Goal: Transaction & Acquisition: Purchase product/service

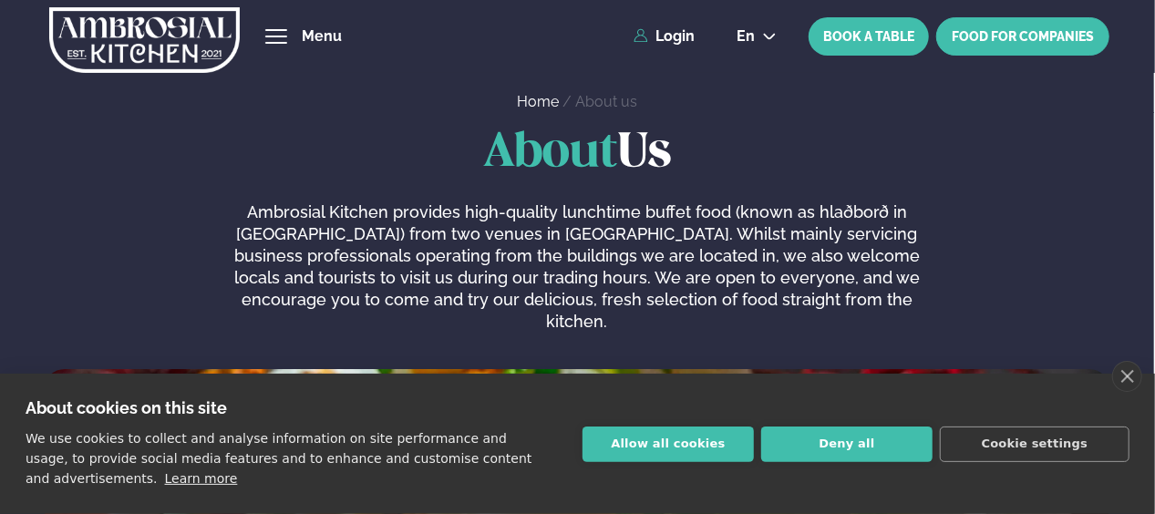
click at [1027, 39] on link "FOOD FOR COMPANIES" at bounding box center [1022, 36] width 173 height 38
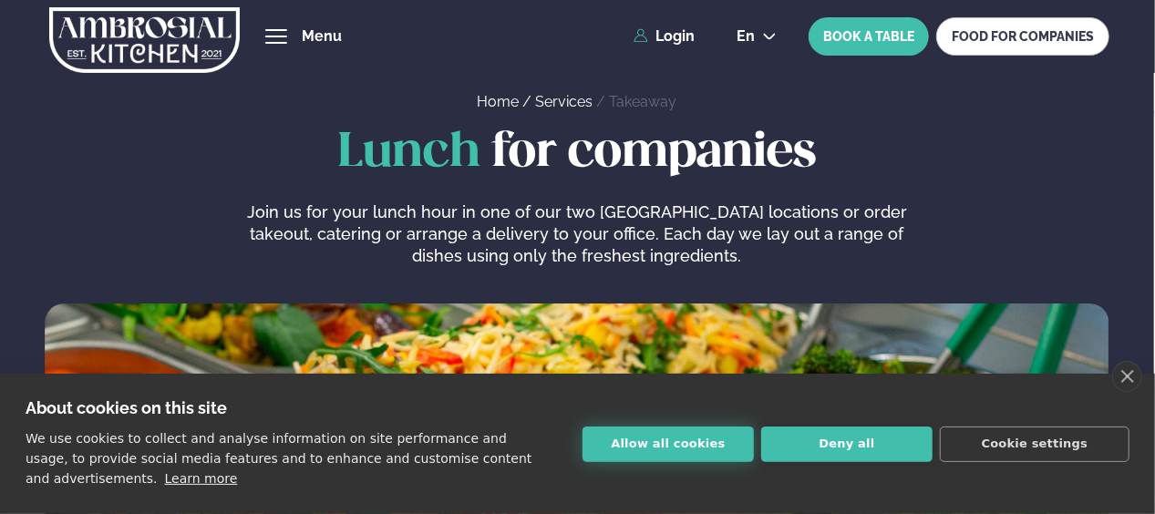
click at [664, 440] on button "Allow all cookies" at bounding box center [668, 445] width 171 height 36
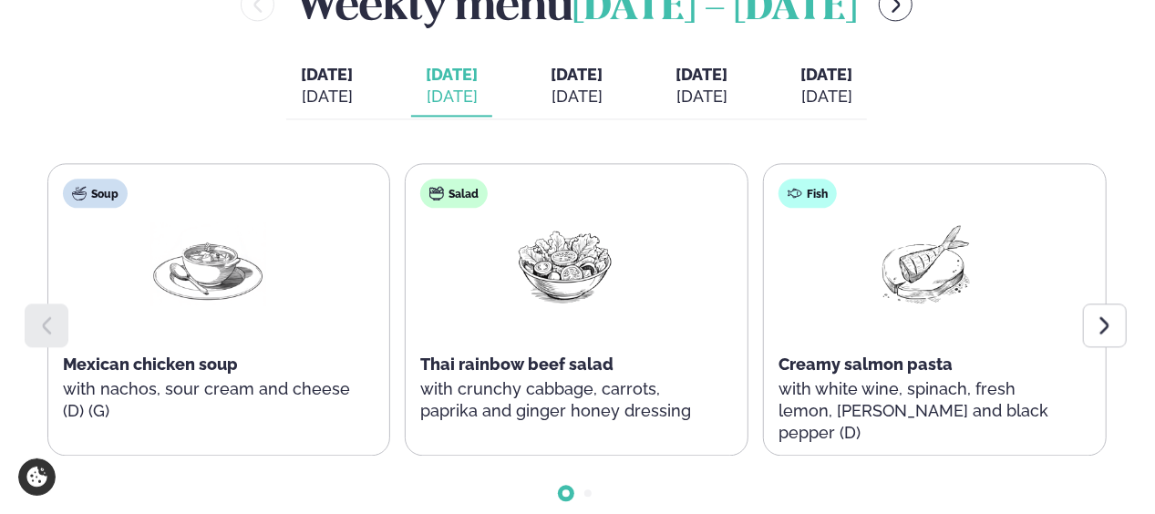
scroll to position [2036, 0]
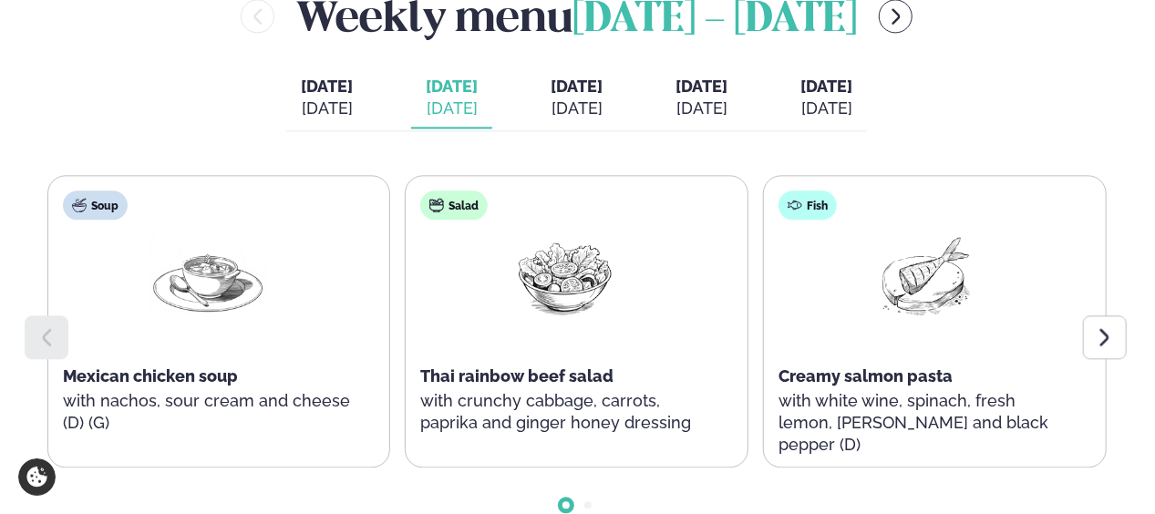
click at [852, 98] on div "[DATE]" at bounding box center [826, 109] width 52 height 22
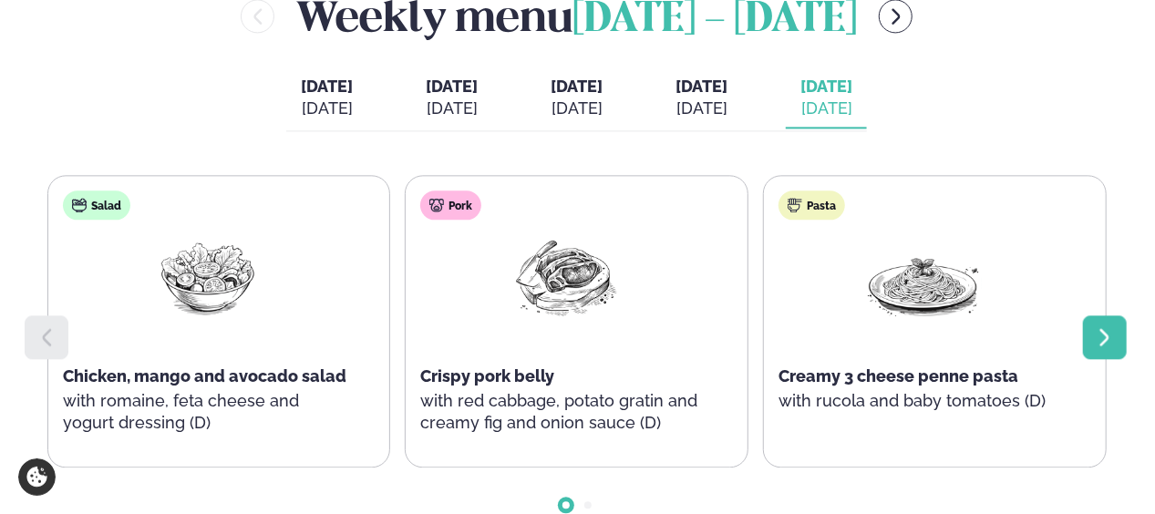
click at [1112, 326] on icon at bounding box center [1105, 337] width 22 height 22
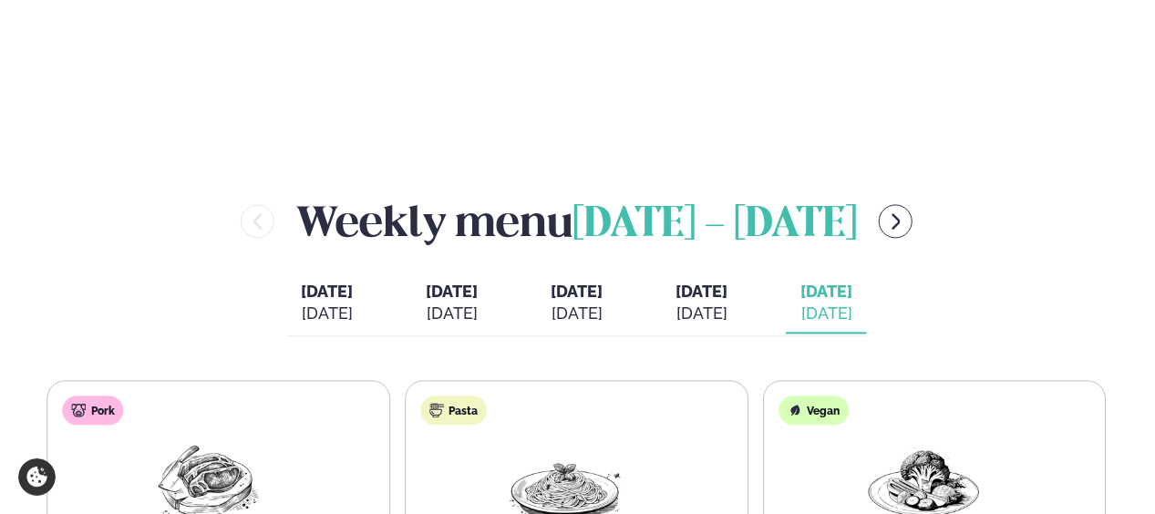
scroll to position [1830, 0]
click at [906, 212] on icon "menu-btn-right" at bounding box center [896, 222] width 20 height 20
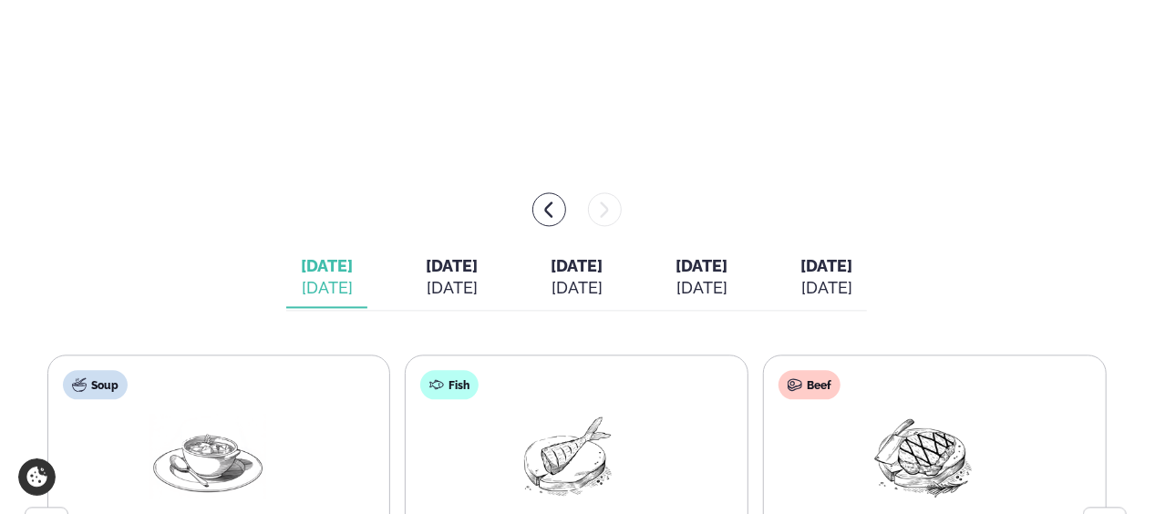
click at [852, 277] on div "[DATE]" at bounding box center [826, 288] width 52 height 22
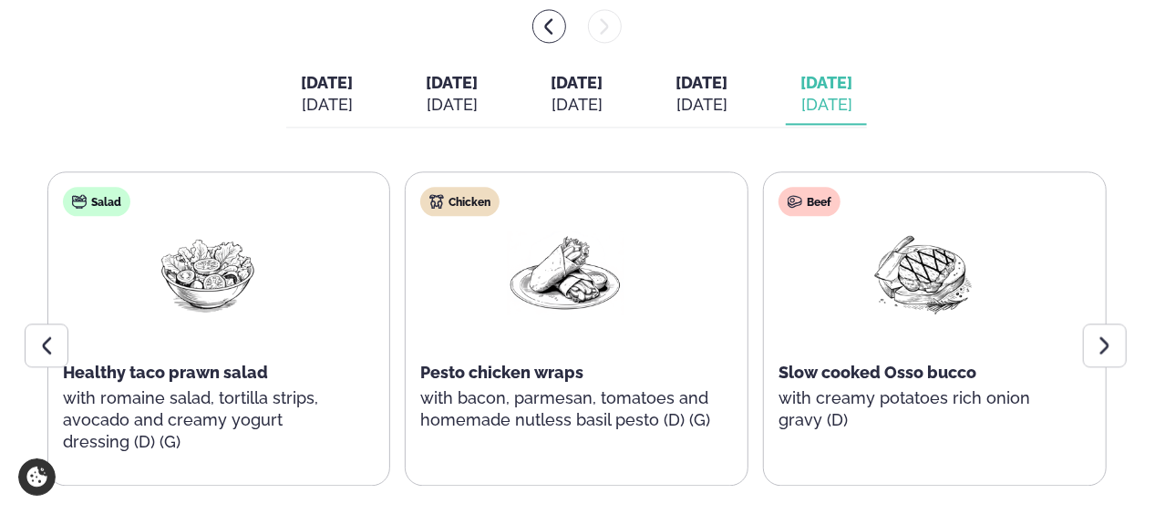
scroll to position [2014, 0]
click at [1106, 334] on icon at bounding box center [1105, 345] width 22 height 22
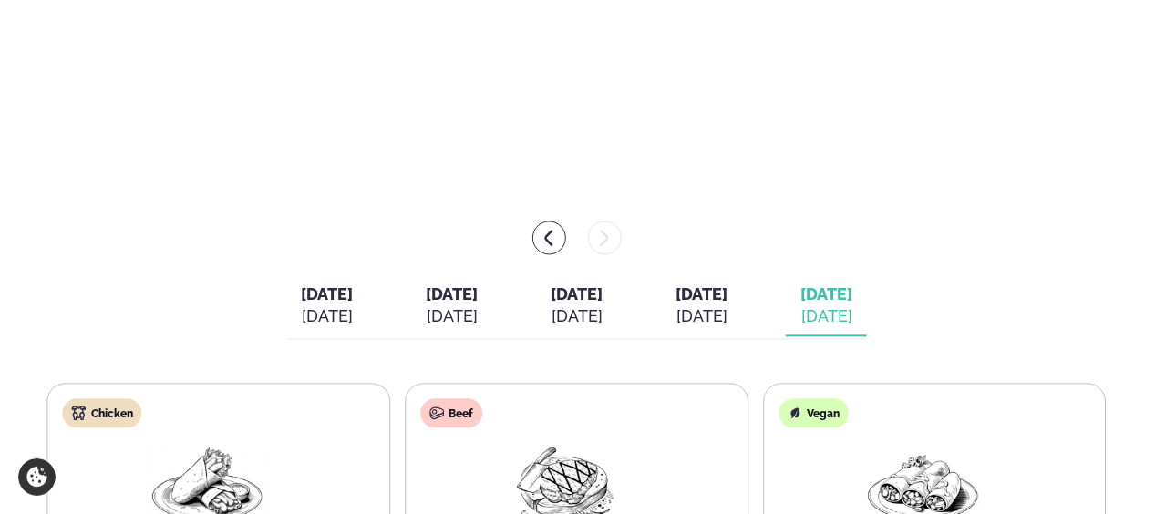
scroll to position [1797, 0]
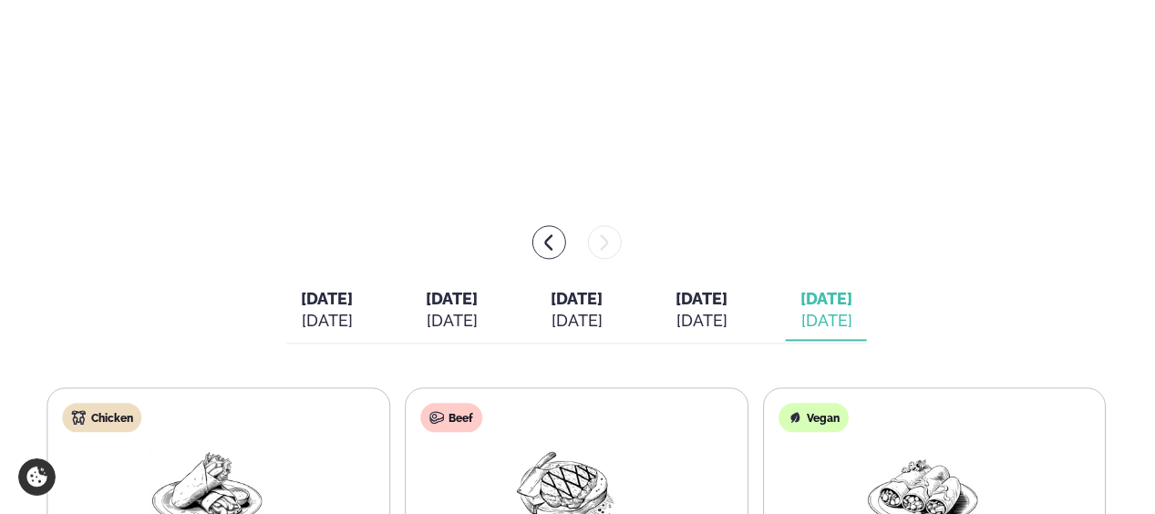
click at [436, 310] on div "[DATE]" at bounding box center [452, 321] width 52 height 22
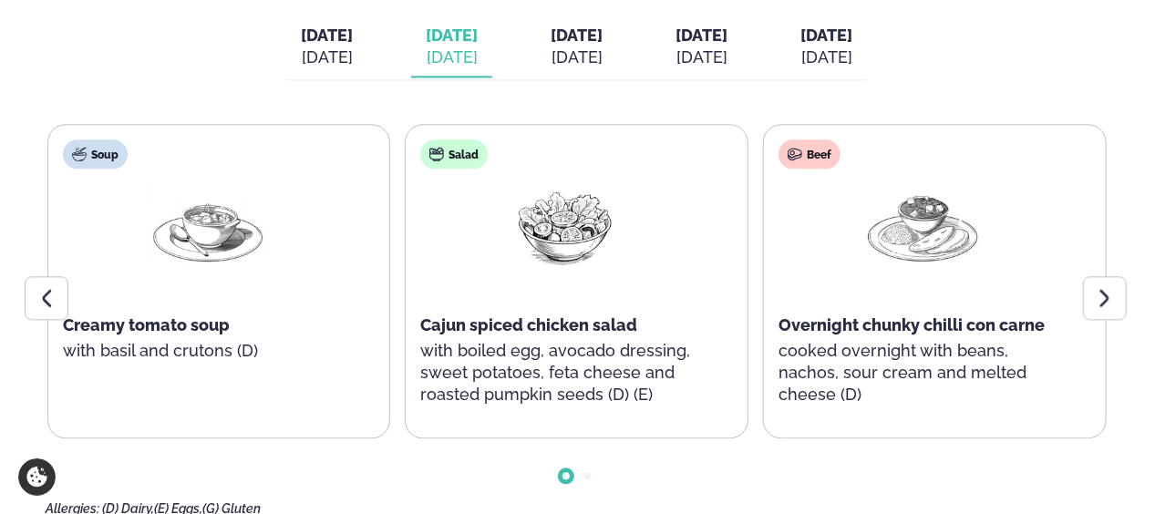
scroll to position [2061, 0]
click at [569, 46] on div "[DATE]" at bounding box center [577, 57] width 52 height 22
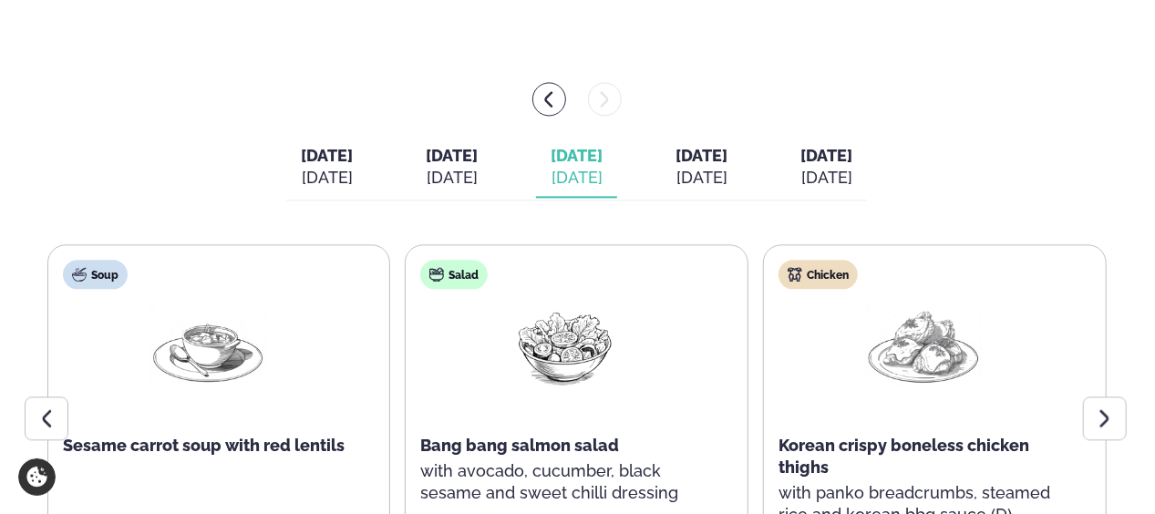
scroll to position [1974, 0]
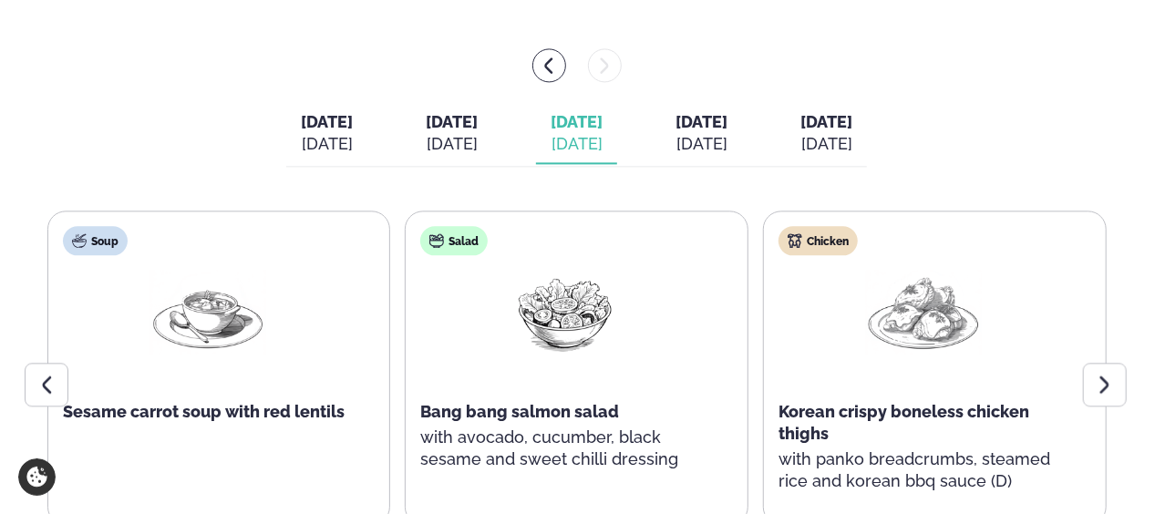
click at [727, 133] on div "[DATE]" at bounding box center [702, 144] width 52 height 22
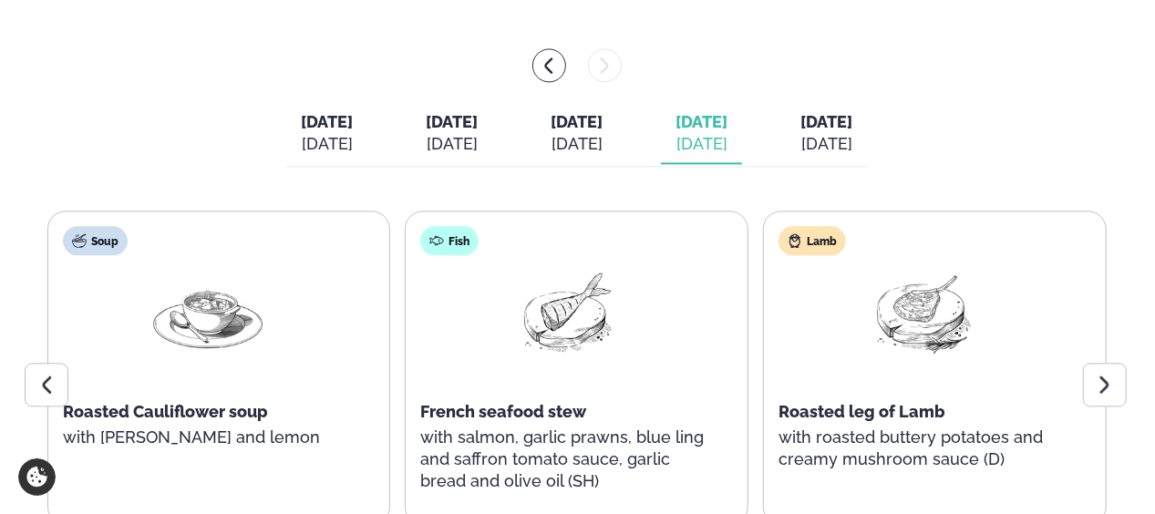
click at [852, 112] on span "[DATE]" at bounding box center [826, 121] width 52 height 19
